Goal: Find specific page/section: Find specific page/section

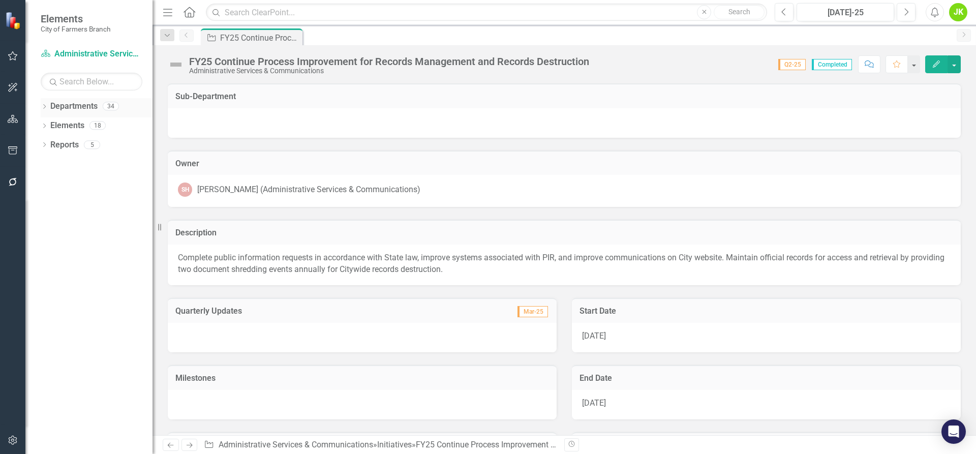
click at [85, 105] on link "Departments" at bounding box center [73, 107] width 47 height 12
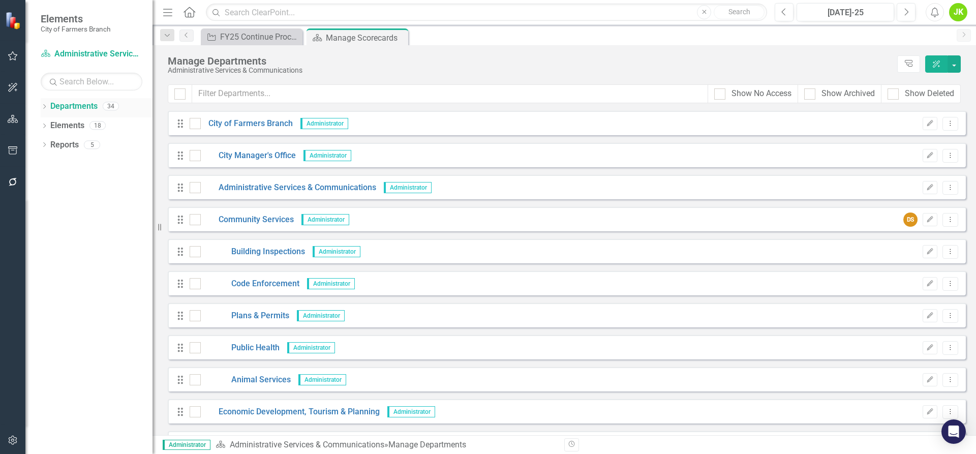
click at [57, 106] on link "Departments" at bounding box center [73, 107] width 47 height 12
click at [44, 103] on div "Dropdown" at bounding box center [44, 107] width 7 height 9
click at [53, 124] on icon "Dropdown" at bounding box center [50, 125] width 8 height 6
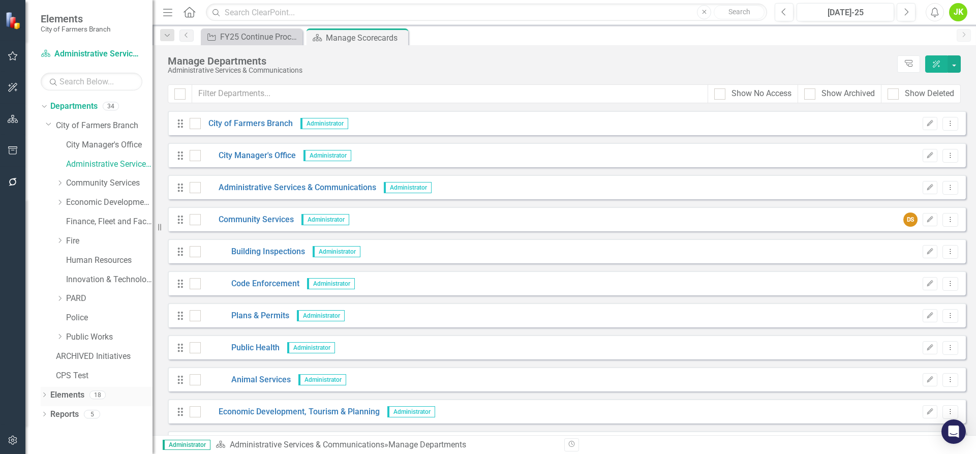
click at [46, 395] on icon "Dropdown" at bounding box center [44, 396] width 7 height 6
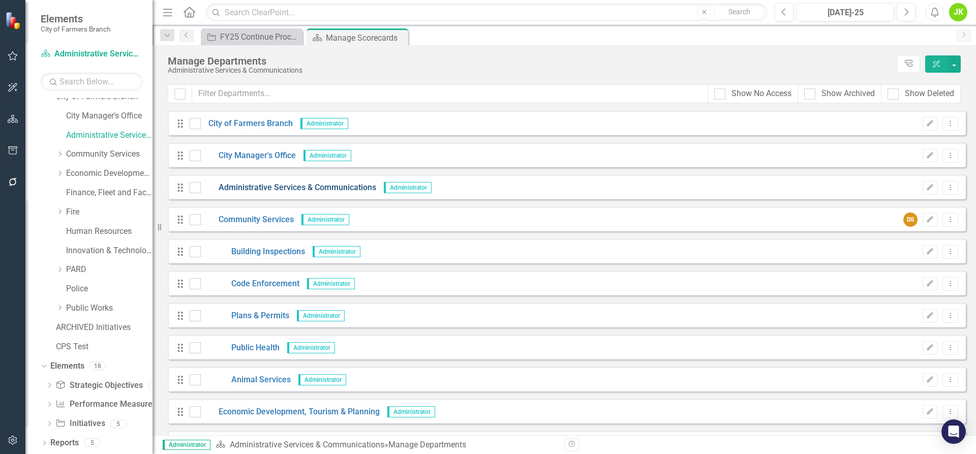
click at [253, 187] on link "Administrative Services & Communications" at bounding box center [288, 188] width 175 height 12
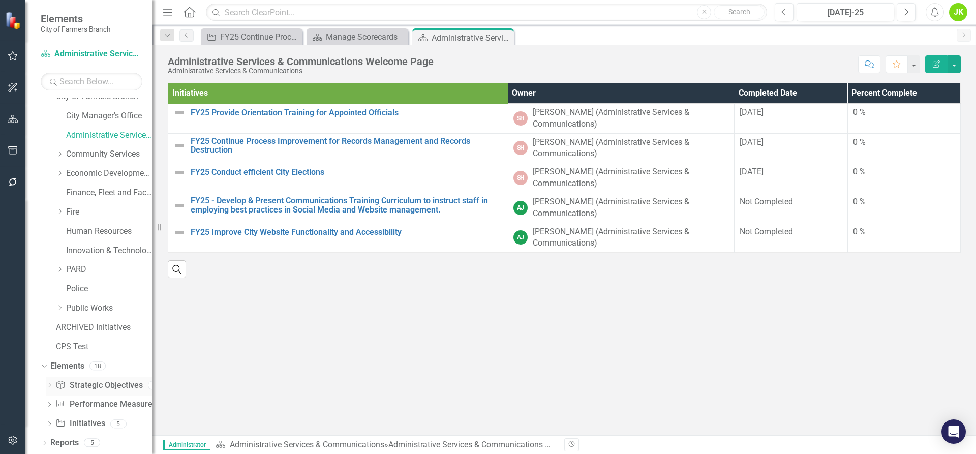
click at [106, 382] on link "Strategic Objective Strategic Objectives" at bounding box center [98, 386] width 87 height 12
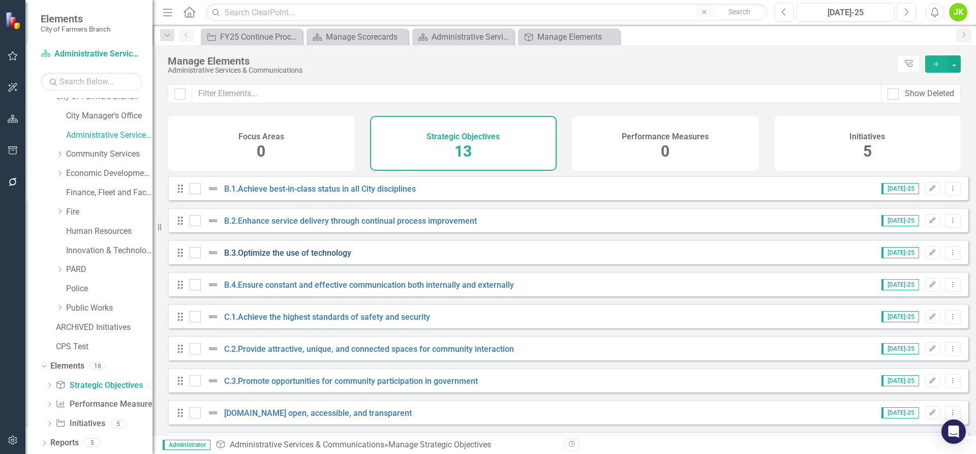
click at [321, 258] on link "B.3.Optimize the use of technology" at bounding box center [287, 253] width 127 height 10
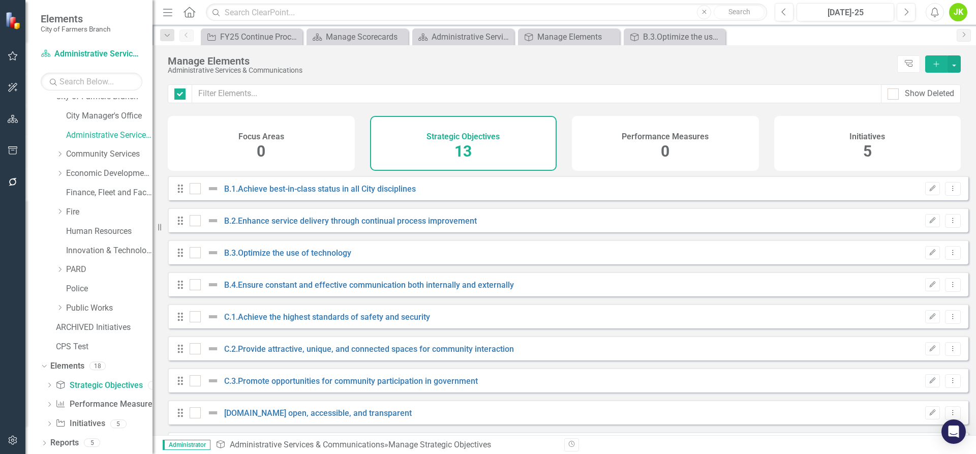
checkbox input "false"
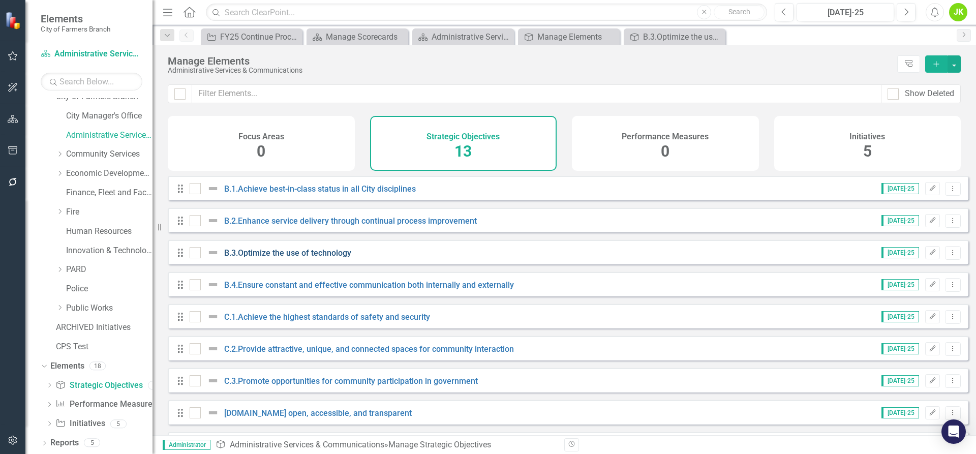
click at [298, 258] on link "B.3.Optimize the use of technology" at bounding box center [287, 253] width 127 height 10
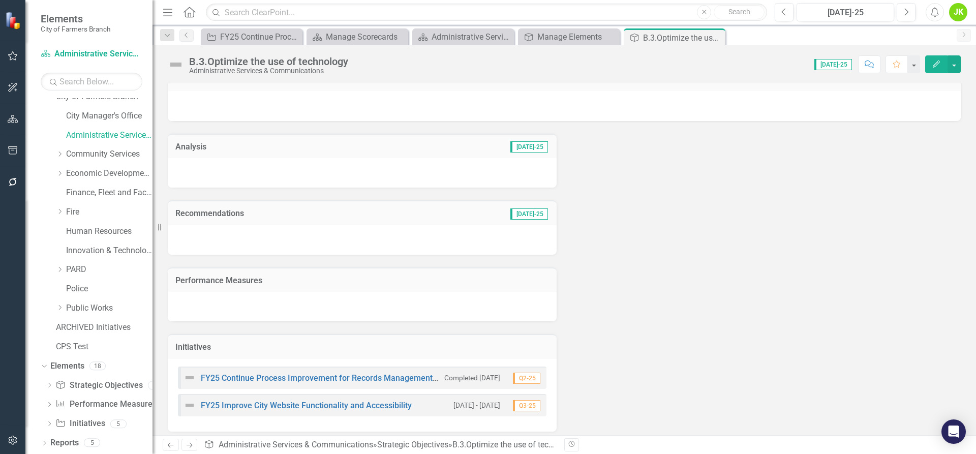
scroll to position [24, 0]
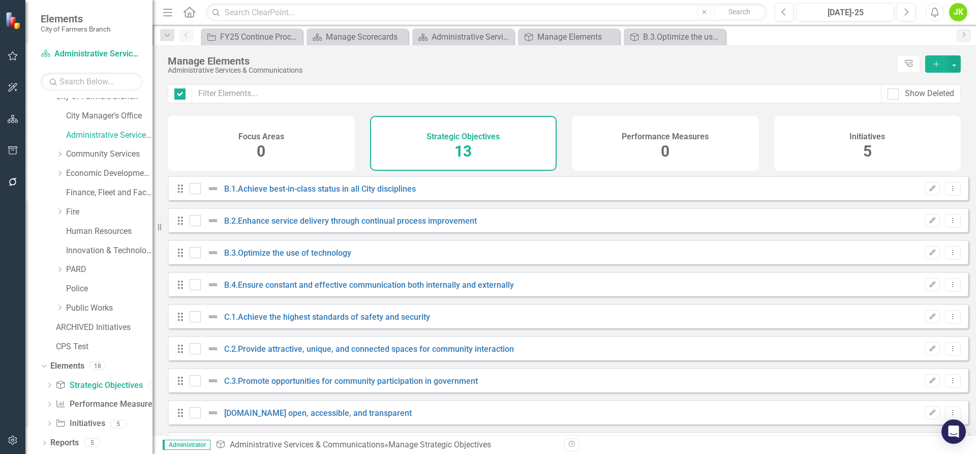
checkbox input "false"
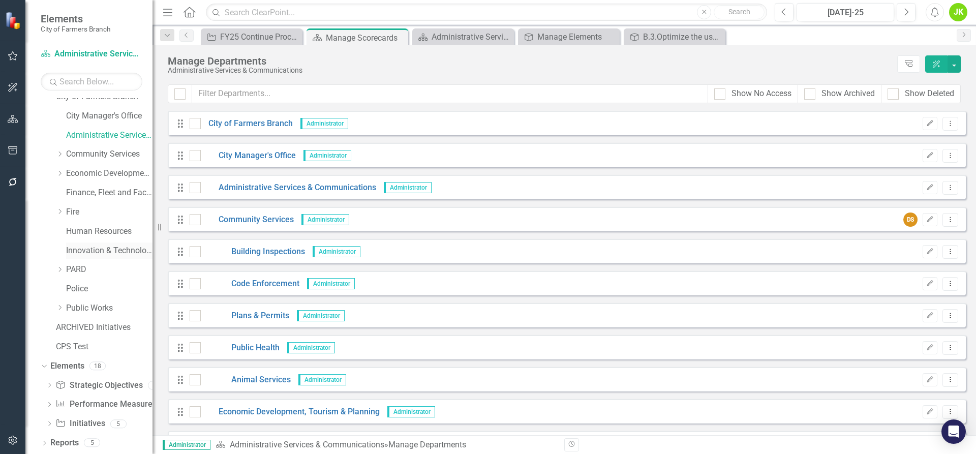
click at [98, 247] on link "Innovation & Technology" at bounding box center [109, 251] width 86 height 12
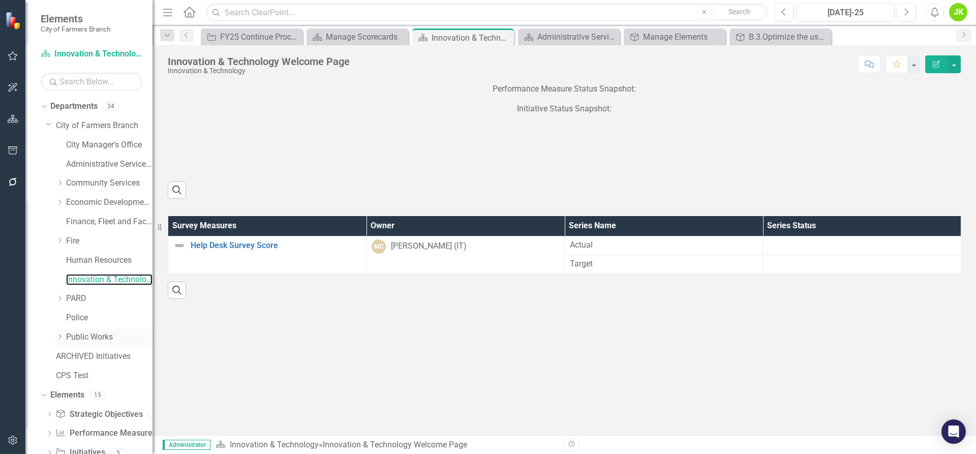
scroll to position [29, 0]
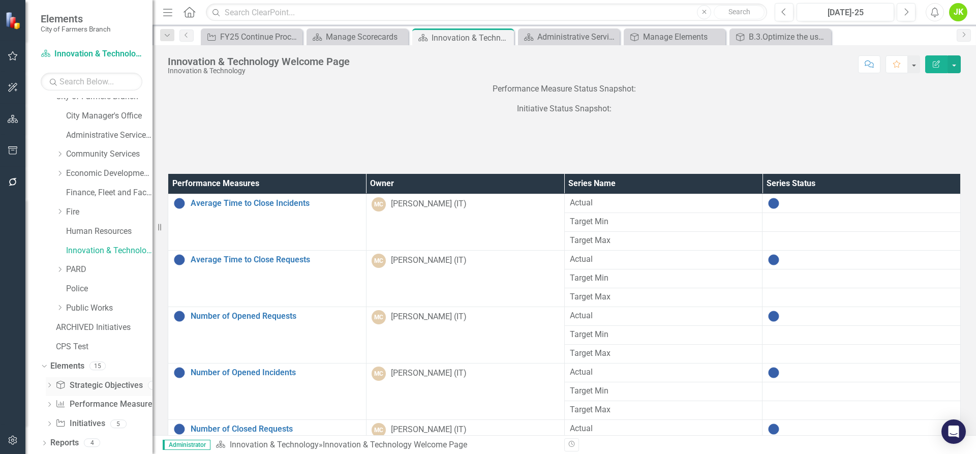
click at [96, 384] on link "Strategic Objective Strategic Objectives" at bounding box center [98, 386] width 87 height 12
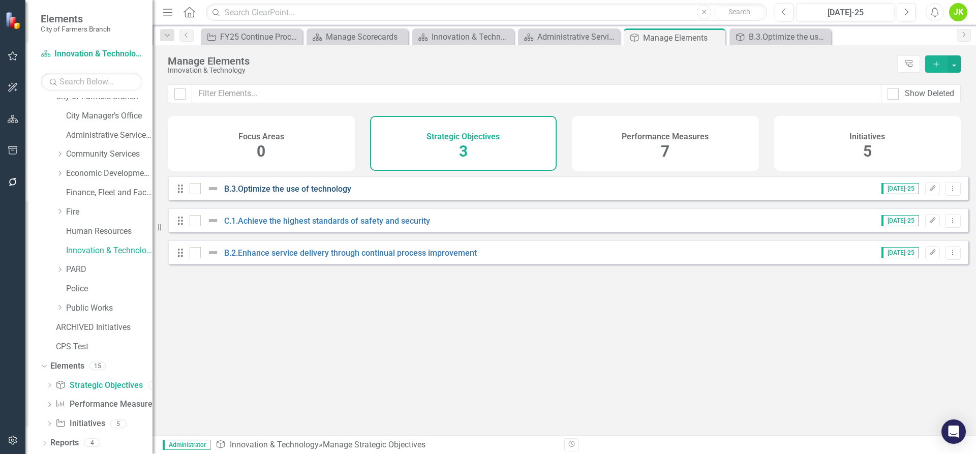
click at [297, 194] on link "B.3.Optimize the use of technology" at bounding box center [287, 189] width 127 height 10
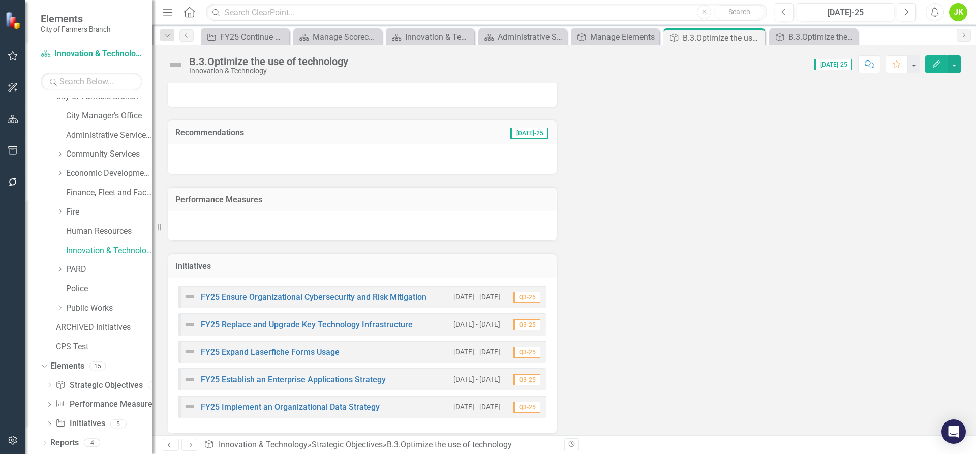
scroll to position [106, 0]
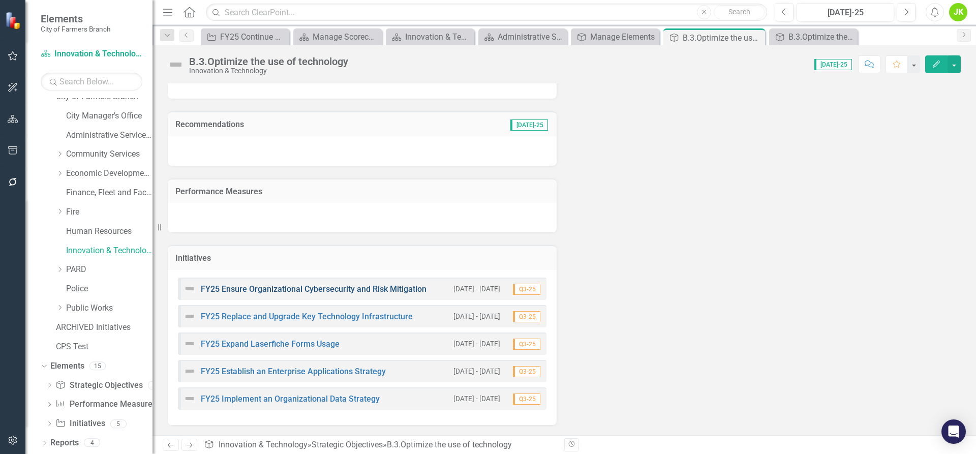
click at [302, 288] on link "FY25 Ensure Organizational Cybersecurity and Risk Mitigation" at bounding box center [314, 289] width 226 height 10
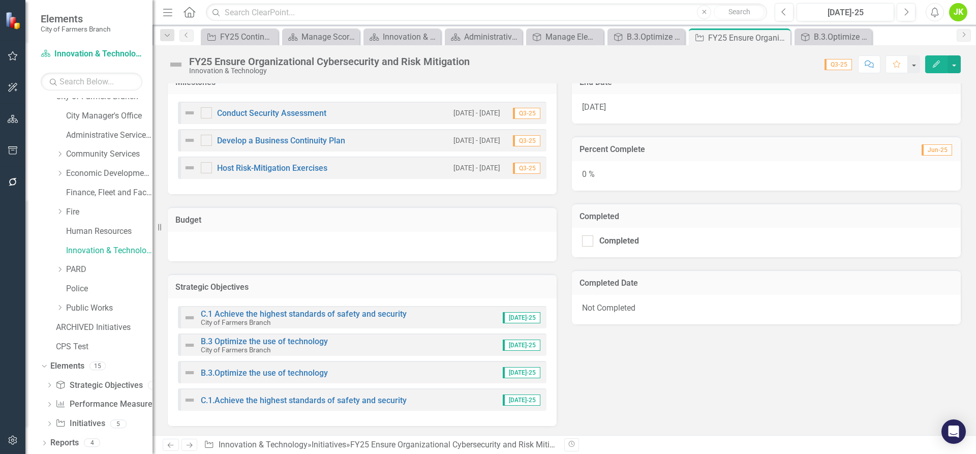
scroll to position [285, 0]
click at [270, 344] on link "B.3 Optimize the use of technology" at bounding box center [264, 341] width 127 height 10
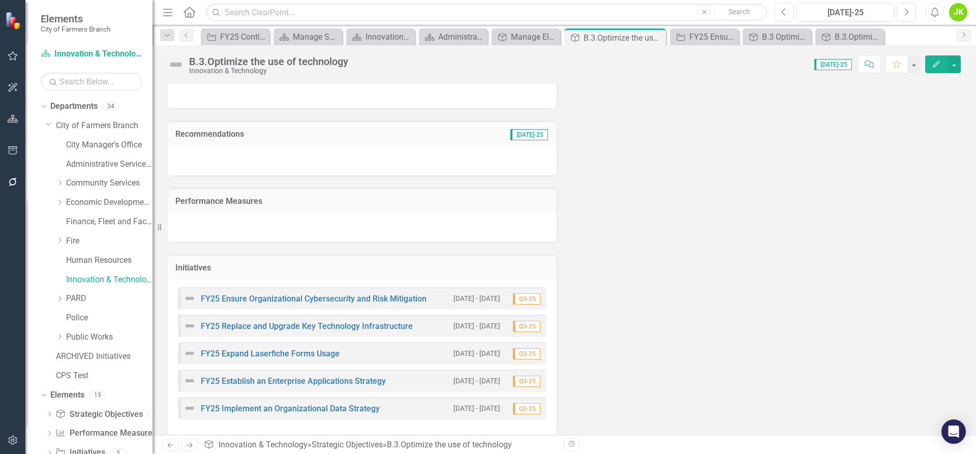
scroll to position [106, 0]
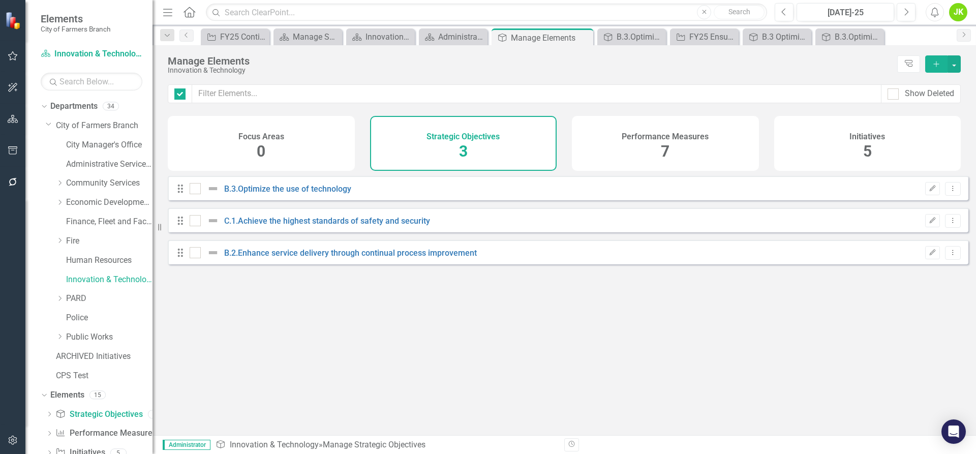
checkbox input "false"
click at [949, 192] on icon "Dropdown Menu" at bounding box center [953, 188] width 9 height 7
click at [494, 200] on div "Drag B.3.Optimize the use of technology [DATE]-25 Edit Dropdown Menu" at bounding box center [568, 188] width 801 height 24
click at [297, 194] on link "B.3.Optimize the use of technology" at bounding box center [287, 189] width 127 height 10
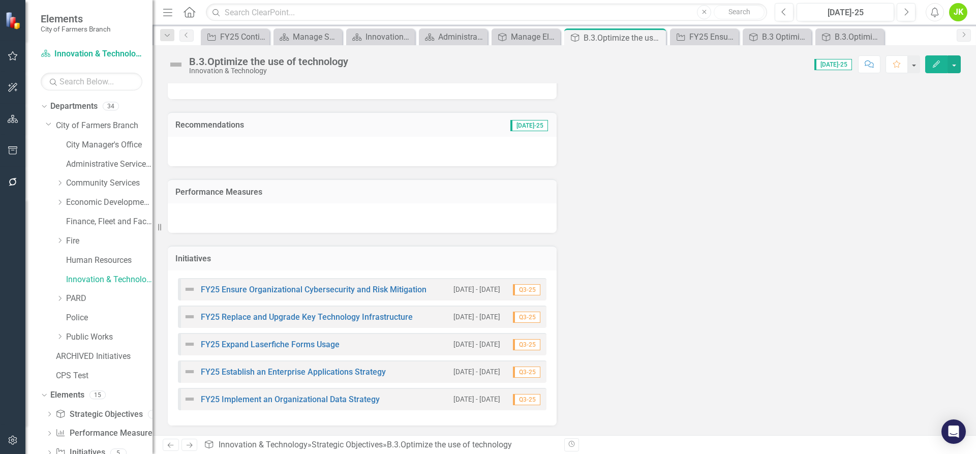
scroll to position [106, 0]
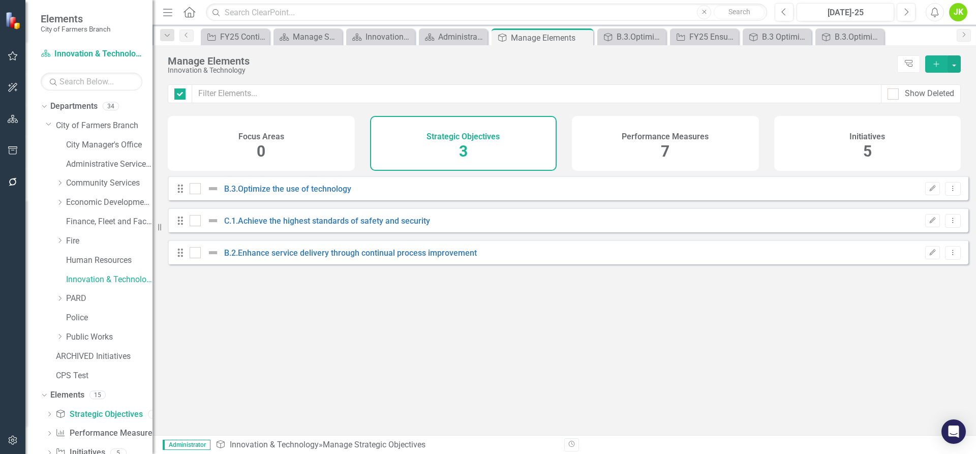
checkbox input "false"
click at [658, 145] on div "Performance Measures 7" at bounding box center [665, 143] width 187 height 55
click at [282, 194] on link "B.3.Optimize the use of technology" at bounding box center [287, 189] width 127 height 10
click at [258, 194] on link "B.3.Optimize the use of technology" at bounding box center [287, 189] width 127 height 10
checkbox input "false"
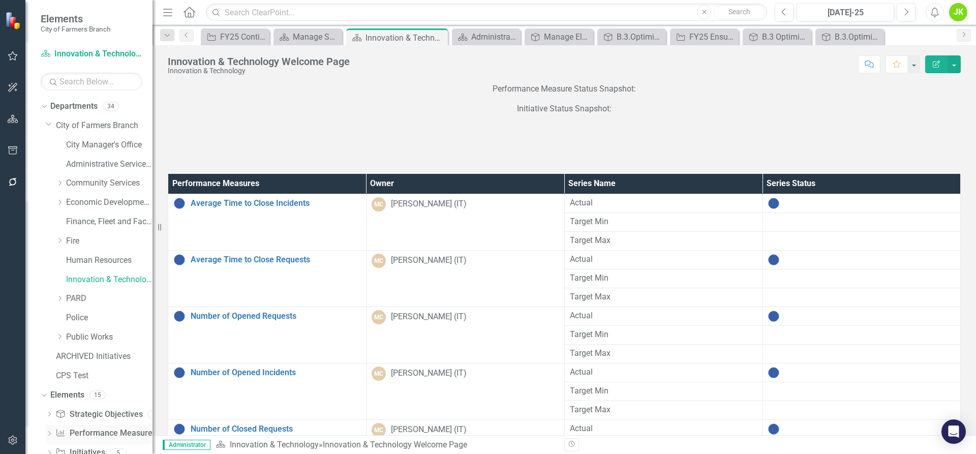
click at [96, 427] on div "Performance Measure Performance Measures" at bounding box center [105, 433] width 101 height 17
click at [101, 279] on link "Innovation & Technology" at bounding box center [109, 280] width 86 height 12
click at [79, 414] on link "Strategic Objective Strategic Objectives" at bounding box center [98, 415] width 87 height 12
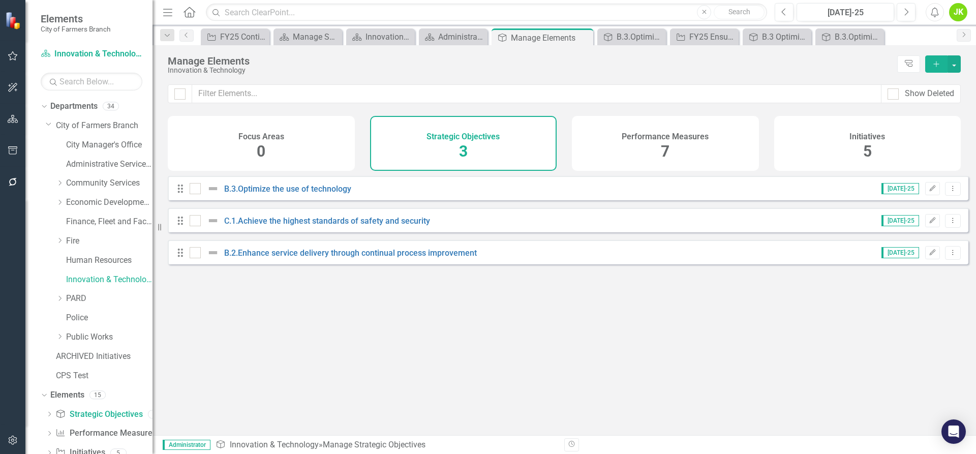
click at [632, 131] on div "Performance Measures" at bounding box center [665, 136] width 87 height 12
